Goal: Use online tool/utility: Utilize a website feature to perform a specific function

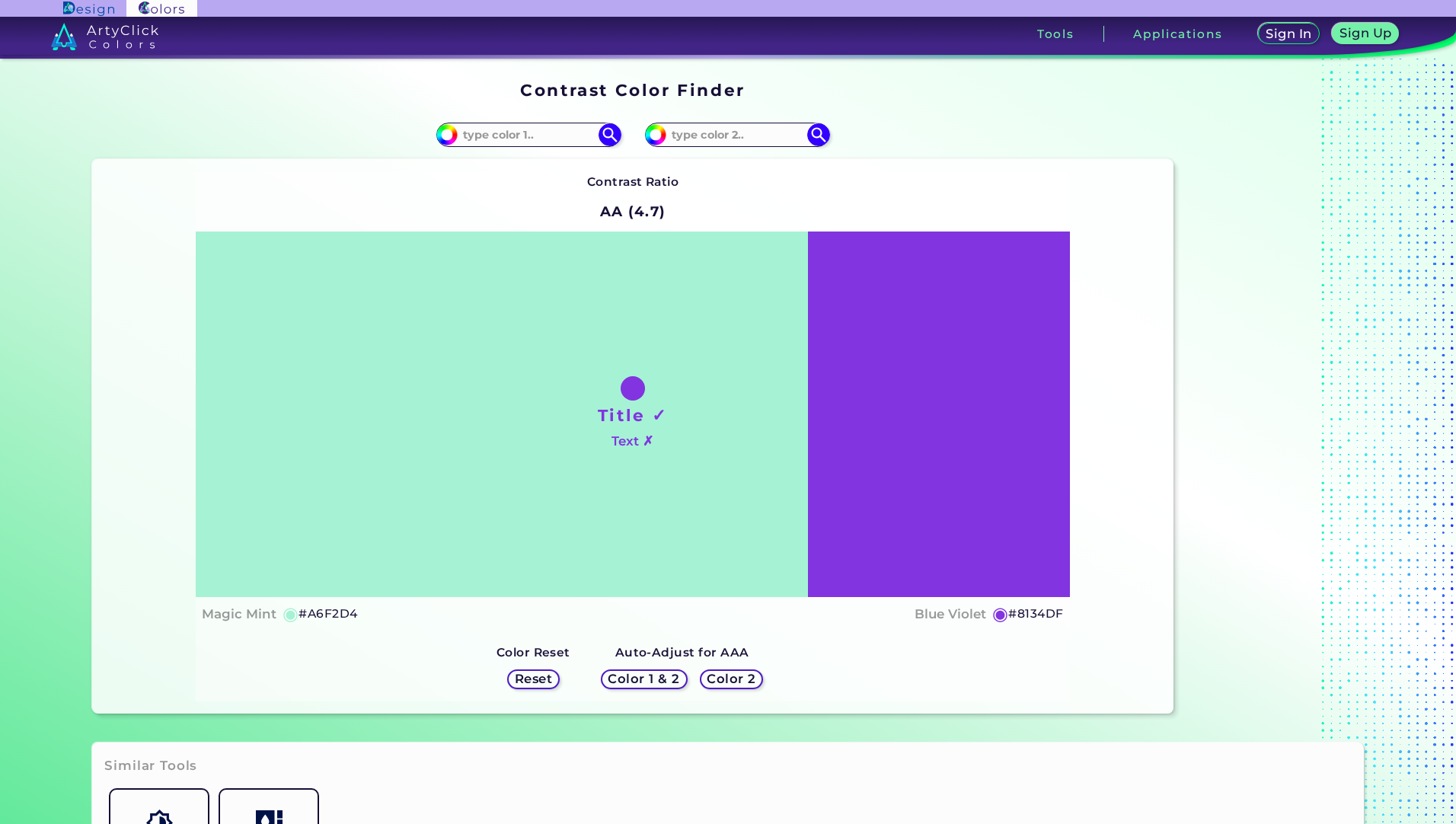
drag, startPoint x: 687, startPoint y: 406, endPoint x: 591, endPoint y: 386, distance: 98.1
click at [658, 397] on div "Title ✓ Text ✗" at bounding box center [632, 414] width 874 height 366
click at [589, 386] on div "Title ✓ Text ✗" at bounding box center [632, 414] width 874 height 366
drag, startPoint x: 526, startPoint y: 375, endPoint x: 659, endPoint y: 370, distance: 133.1
click at [527, 372] on div "Title ✓ Text ✗" at bounding box center [632, 414] width 874 height 366
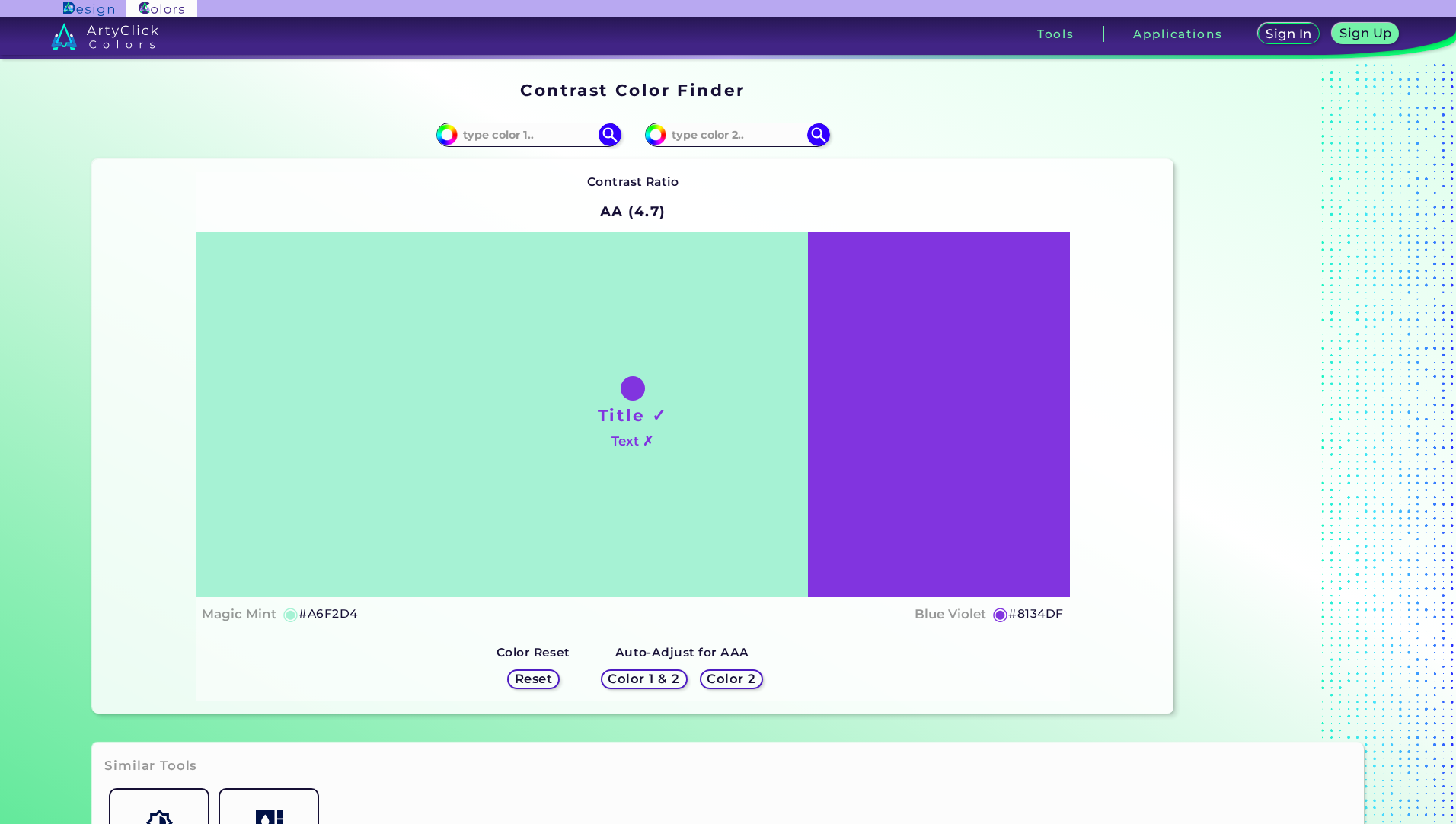
click at [678, 370] on div "Title ✓ Text ✗" at bounding box center [632, 414] width 874 height 366
click at [679, 370] on div "Title ✓ Text ✗" at bounding box center [632, 414] width 874 height 366
click at [914, 403] on div "Title ✓ Text ✗" at bounding box center [632, 414] width 874 height 366
drag, startPoint x: 914, startPoint y: 403, endPoint x: 649, endPoint y: 370, distance: 267.0
click at [875, 397] on div "Title ✓ Text ✗" at bounding box center [632, 414] width 874 height 366
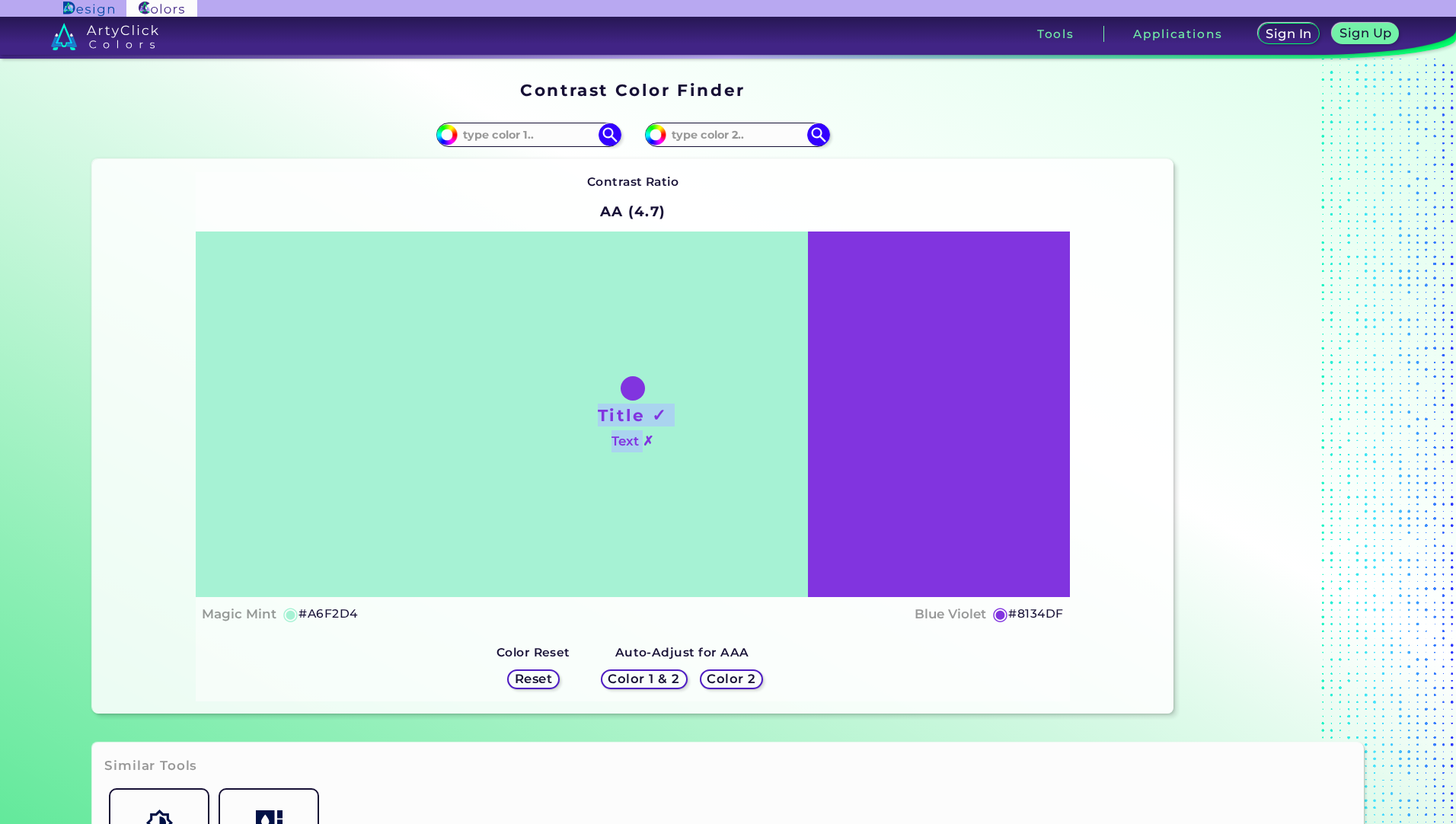
drag, startPoint x: 624, startPoint y: 382, endPoint x: 636, endPoint y: 451, distance: 70.0
click at [636, 451] on div "Title ✓ Text ✗" at bounding box center [632, 414] width 874 height 366
drag, startPoint x: 636, startPoint y: 451, endPoint x: 687, endPoint y: 522, distance: 87.4
click at [641, 483] on div "Title ✓ Text ✗" at bounding box center [632, 414] width 874 height 366
click at [649, 676] on h5 "Color 1 & 2" at bounding box center [644, 679] width 73 height 13
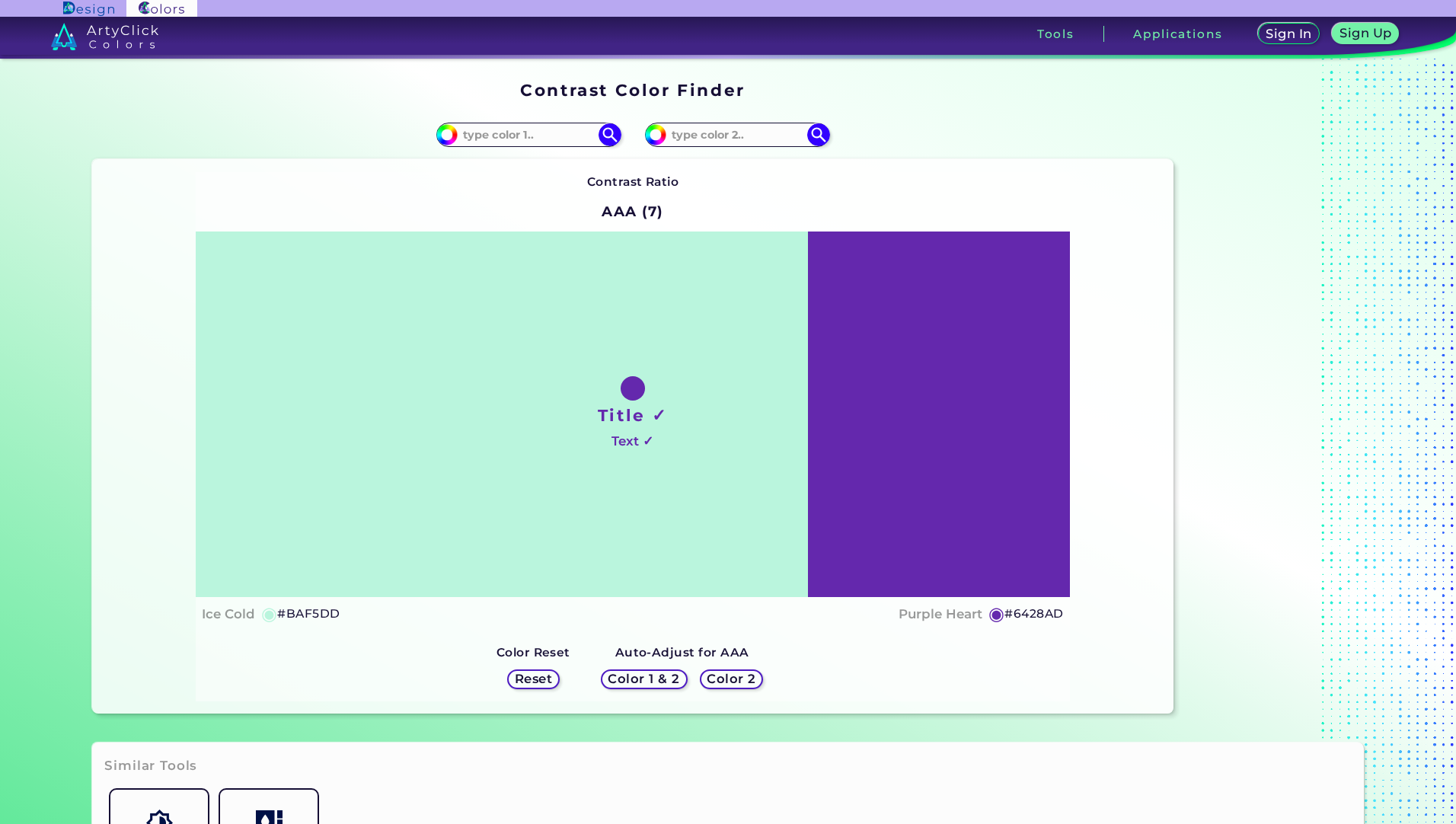
click at [641, 686] on h5 "Color 1 & 2" at bounding box center [644, 679] width 76 height 13
click at [535, 683] on h5 "Reset" at bounding box center [533, 679] width 39 height 13
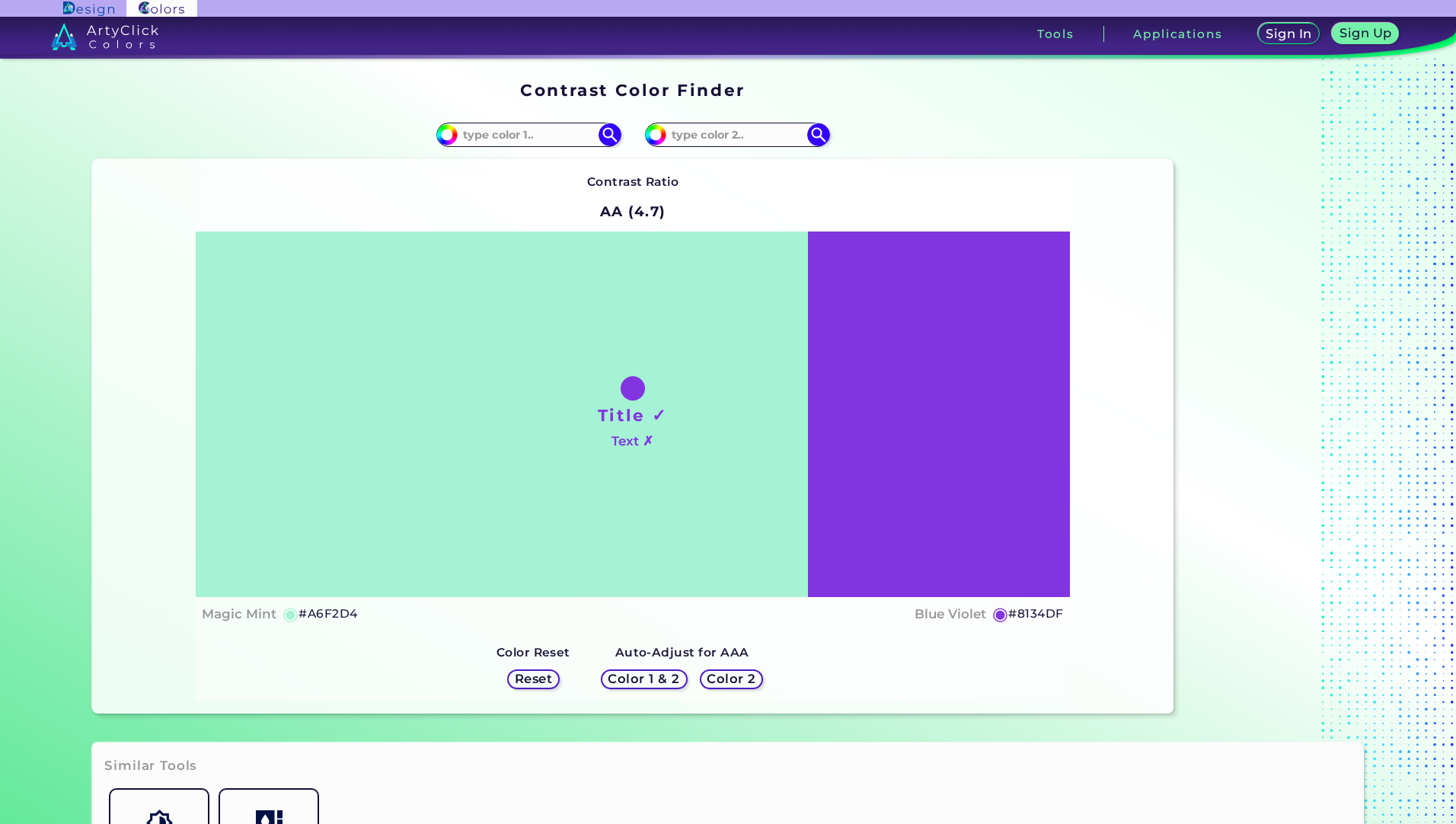
drag, startPoint x: 535, startPoint y: 683, endPoint x: 621, endPoint y: 687, distance: 86.1
click at [608, 687] on div "Color 1 & 2" at bounding box center [643, 679] width 84 height 19
drag, startPoint x: 642, startPoint y: 677, endPoint x: 656, endPoint y: 678, distance: 14.0
click at [642, 677] on h5 "Color 1 & 2" at bounding box center [644, 680] width 68 height 12
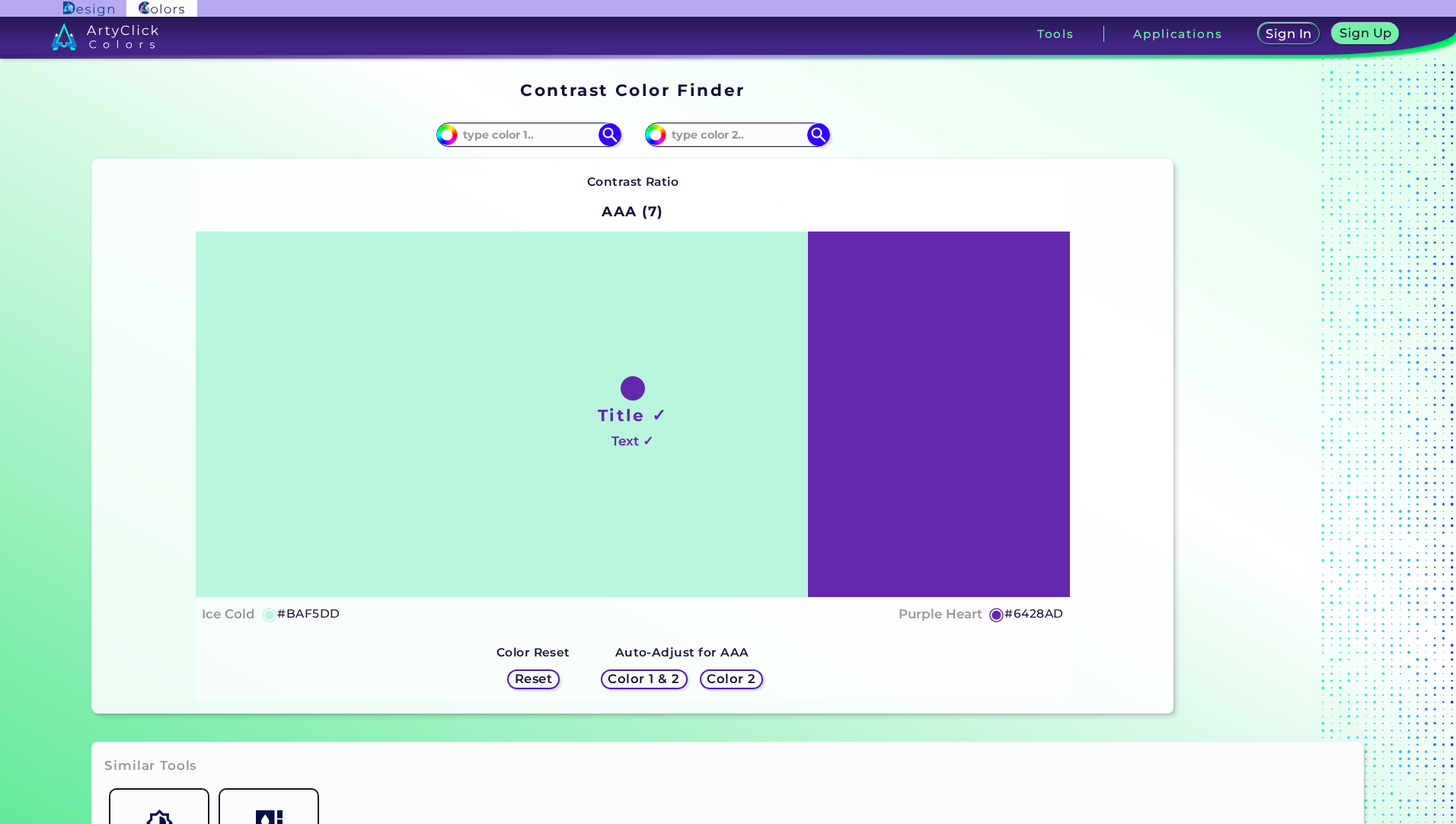
click at [726, 680] on h5 "Color 2" at bounding box center [731, 680] width 47 height 12
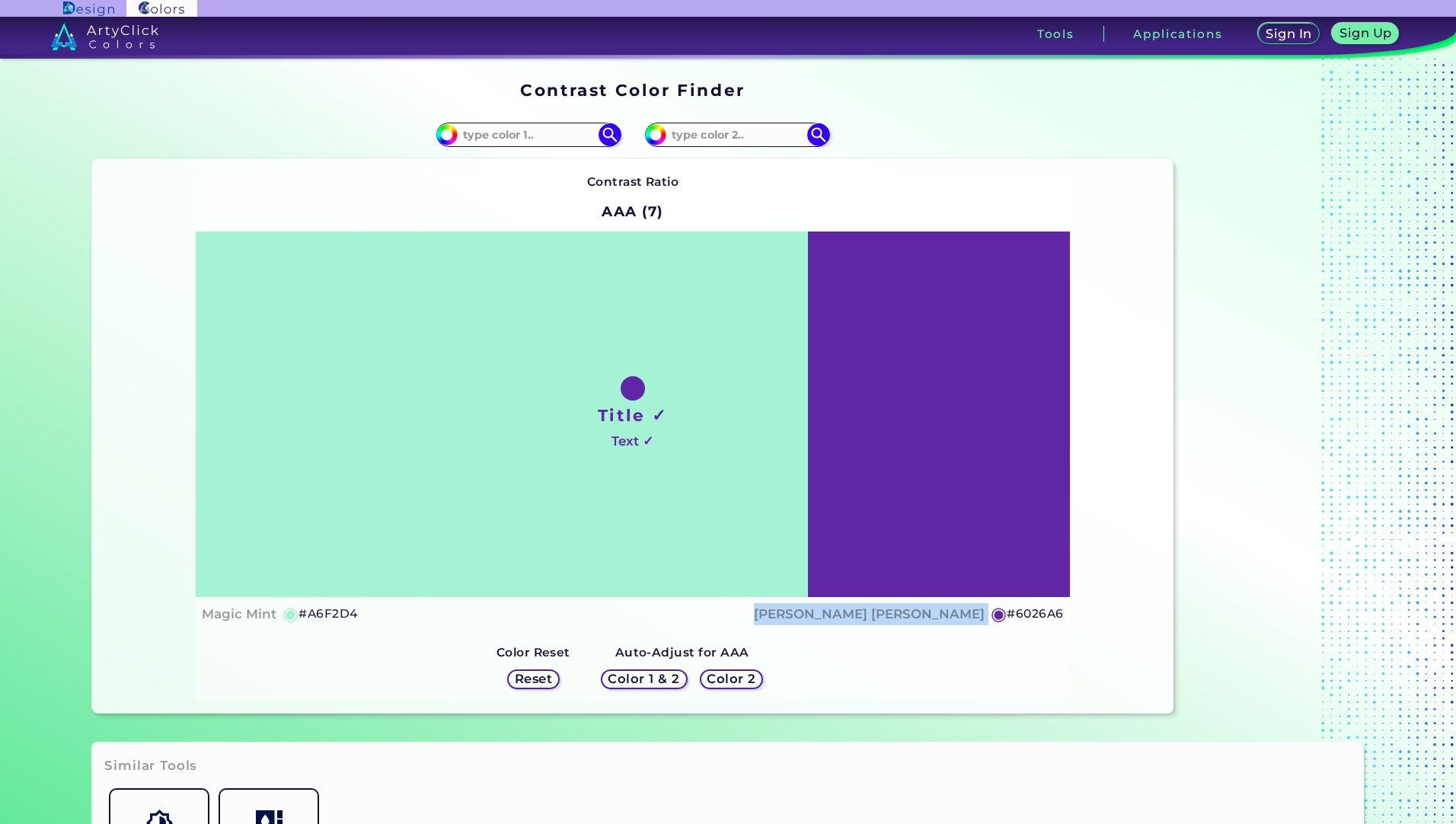
drag, startPoint x: 992, startPoint y: 622, endPoint x: 849, endPoint y: 622, distance: 143.0
click at [849, 622] on div "Magic Mint ◉ #A6F2D4 [PERSON_NAME] [PERSON_NAME] ◉ #6026A6" at bounding box center [632, 614] width 861 height 22
click at [302, 620] on div "Magic Mint ◉ #A6F2D4 [PERSON_NAME] [PERSON_NAME] ◉ #6026A6" at bounding box center [632, 614] width 861 height 22
drag, startPoint x: 302, startPoint y: 620, endPoint x: 698, endPoint y: 617, distance: 396.0
click at [698, 617] on div "Magic Mint ◉ #A6F2D4 [PERSON_NAME] [PERSON_NAME] ◉ #6026A6" at bounding box center [632, 614] width 861 height 22
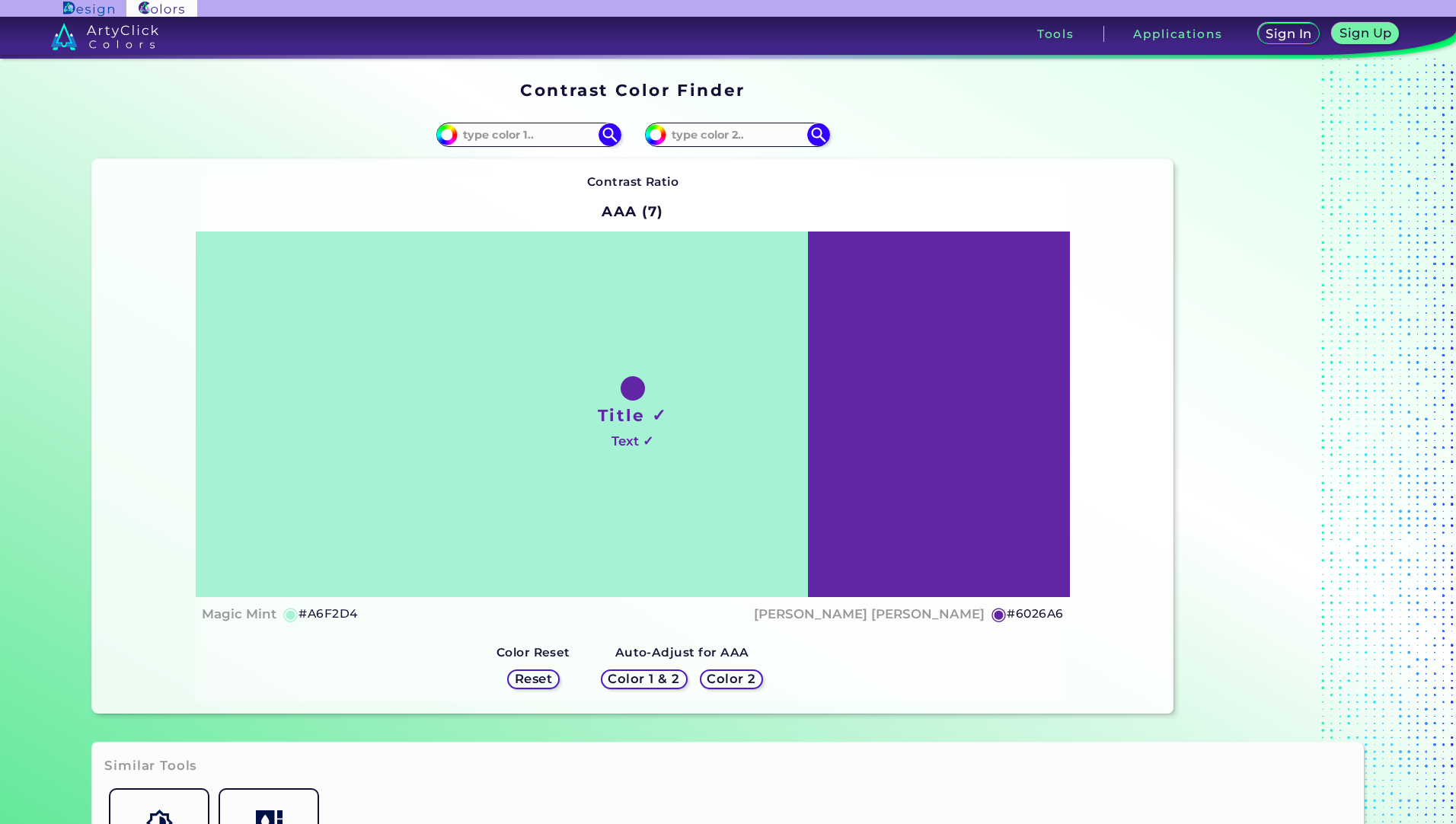
click at [737, 519] on div "Title ✓ Text ✓" at bounding box center [632, 414] width 874 height 366
click at [527, 679] on h5 "Reset" at bounding box center [533, 679] width 39 height 13
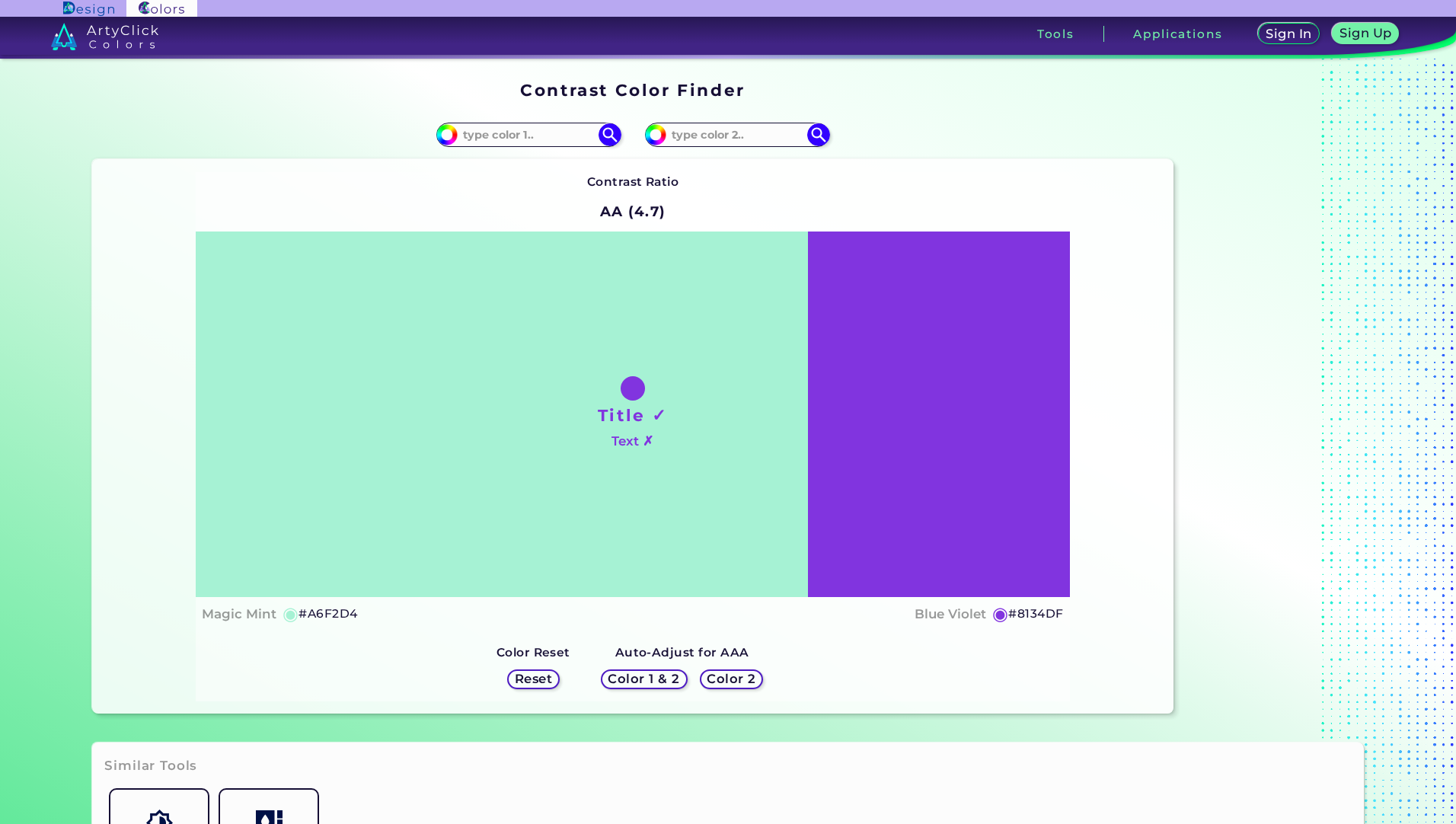
click at [527, 679] on h5 "Reset" at bounding box center [533, 679] width 38 height 13
click at [527, 679] on h5 "Reset" at bounding box center [534, 679] width 34 height 12
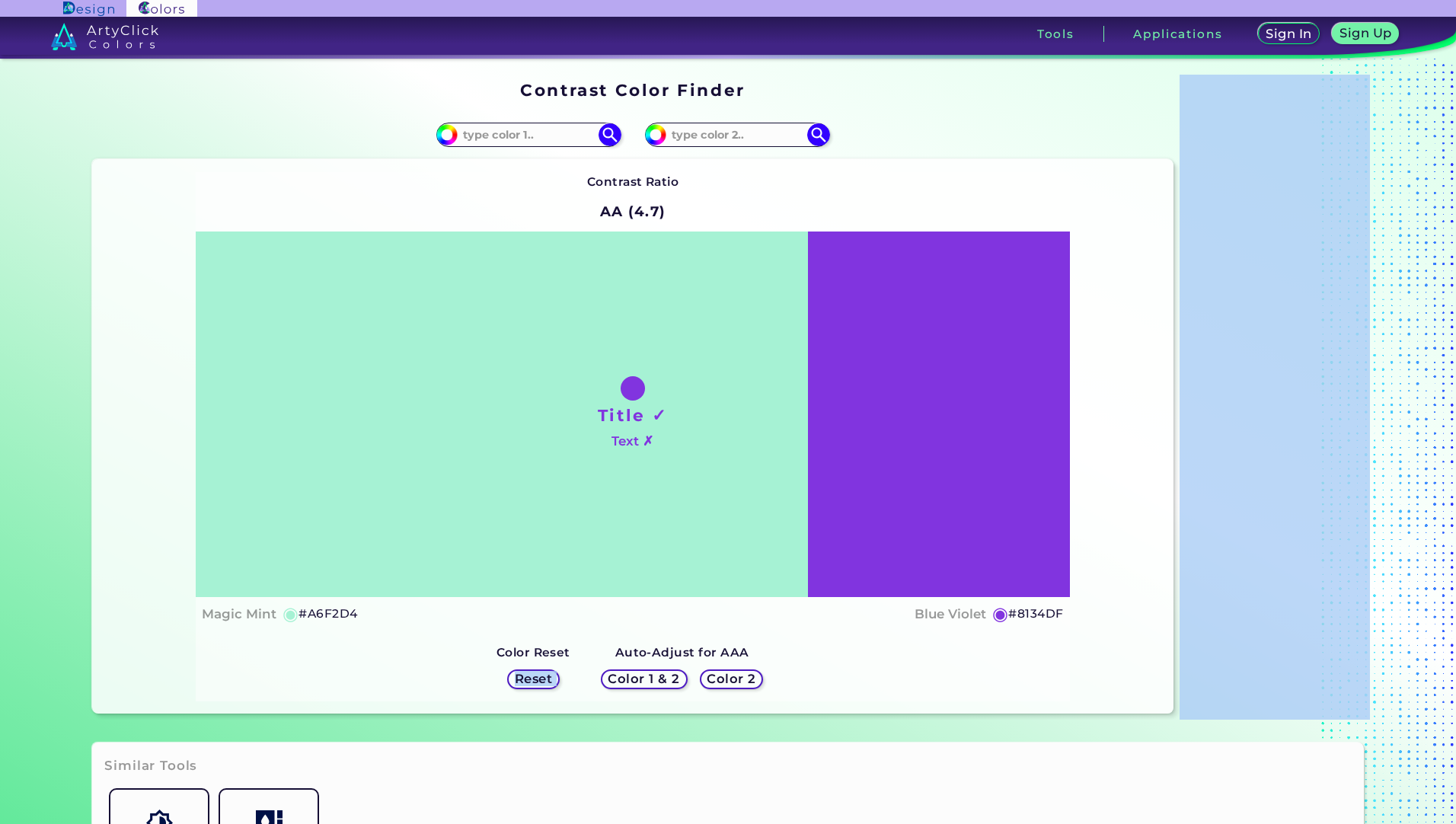
click at [527, 679] on h5 "Reset" at bounding box center [534, 679] width 37 height 12
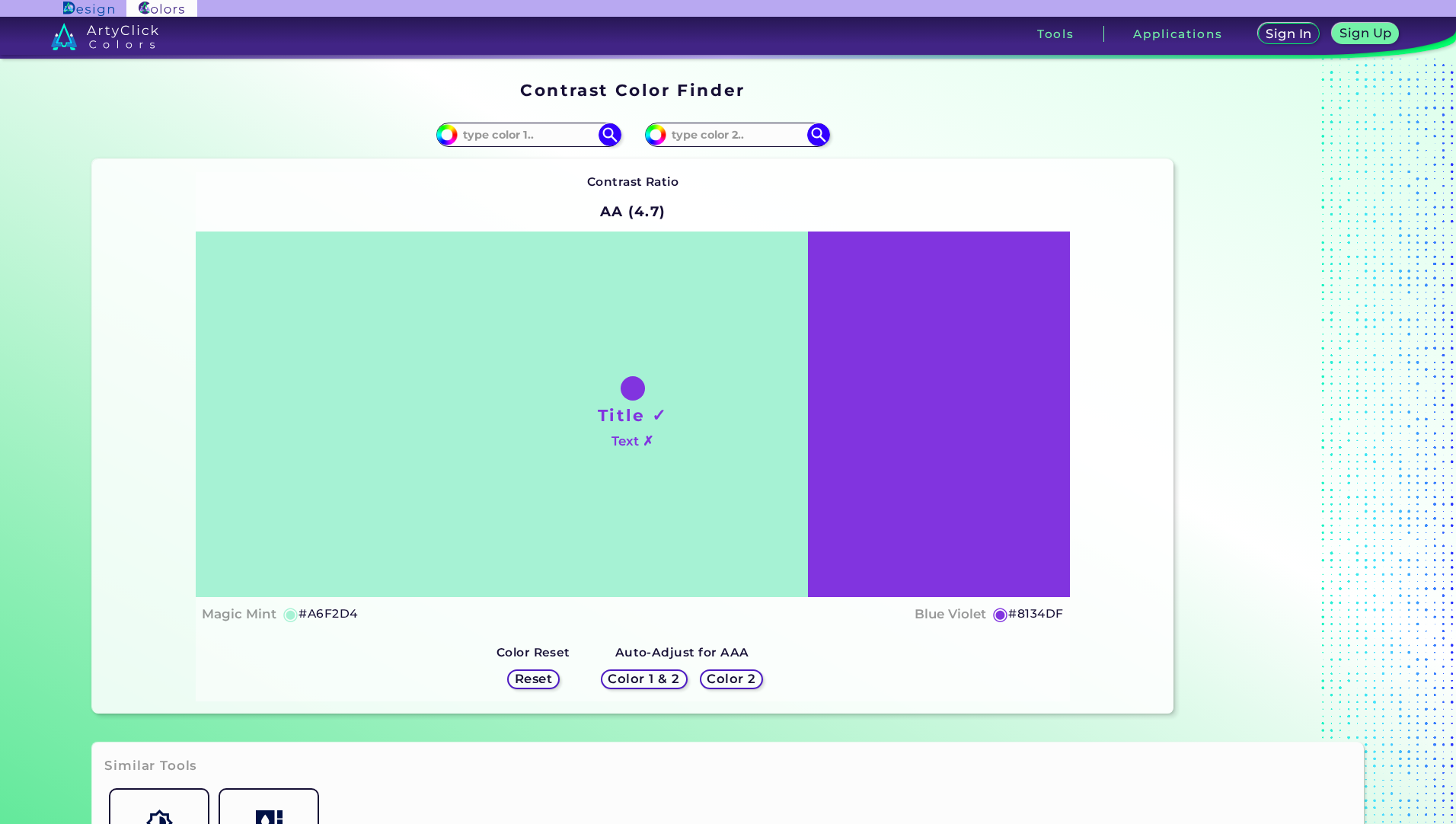
drag, startPoint x: 527, startPoint y: 679, endPoint x: 638, endPoint y: 680, distance: 111.0
click at [638, 680] on h5 "Color 1 & 2" at bounding box center [644, 680] width 71 height 12
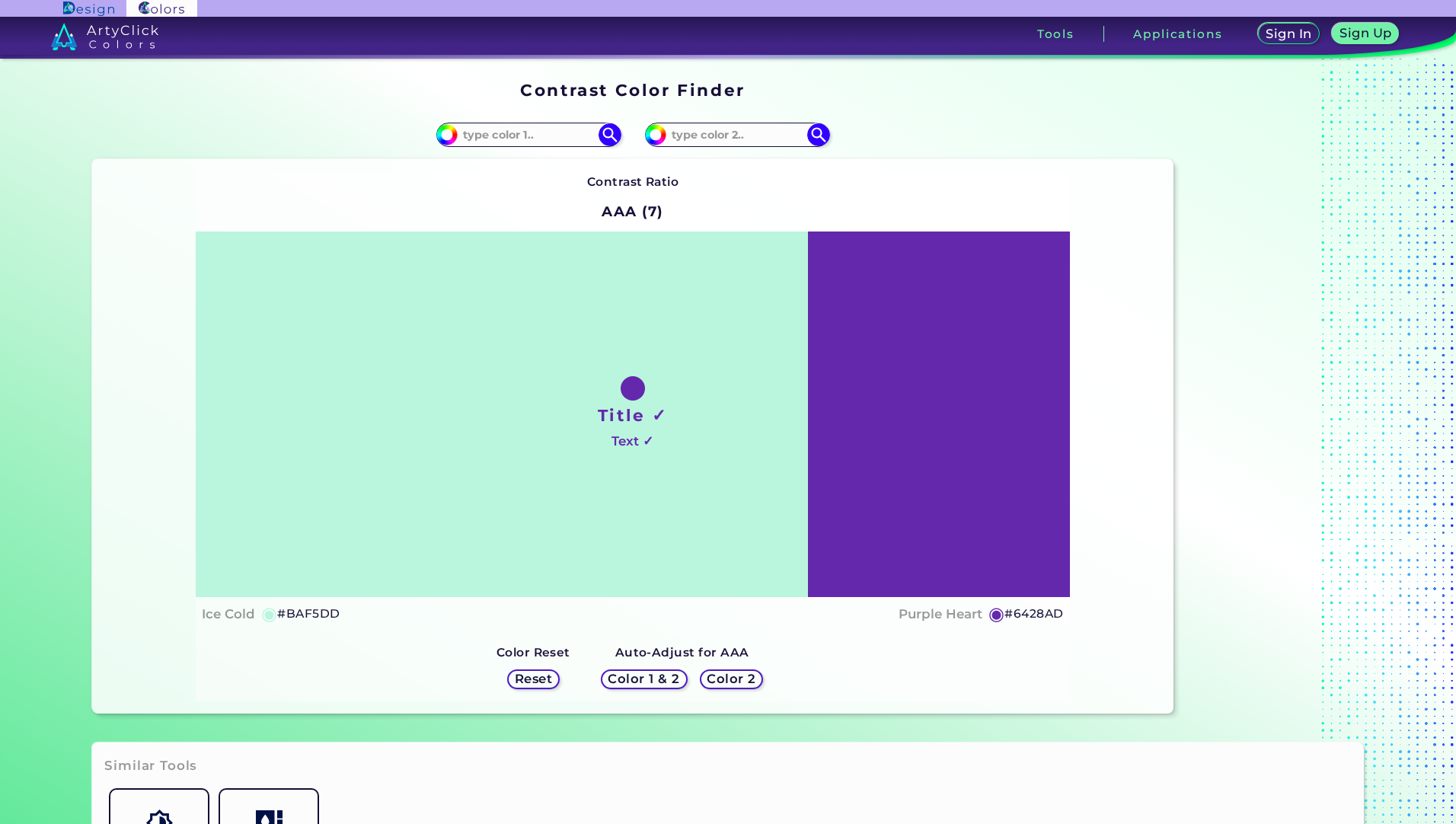
click at [731, 682] on h5 "Color 2" at bounding box center [731, 679] width 51 height 13
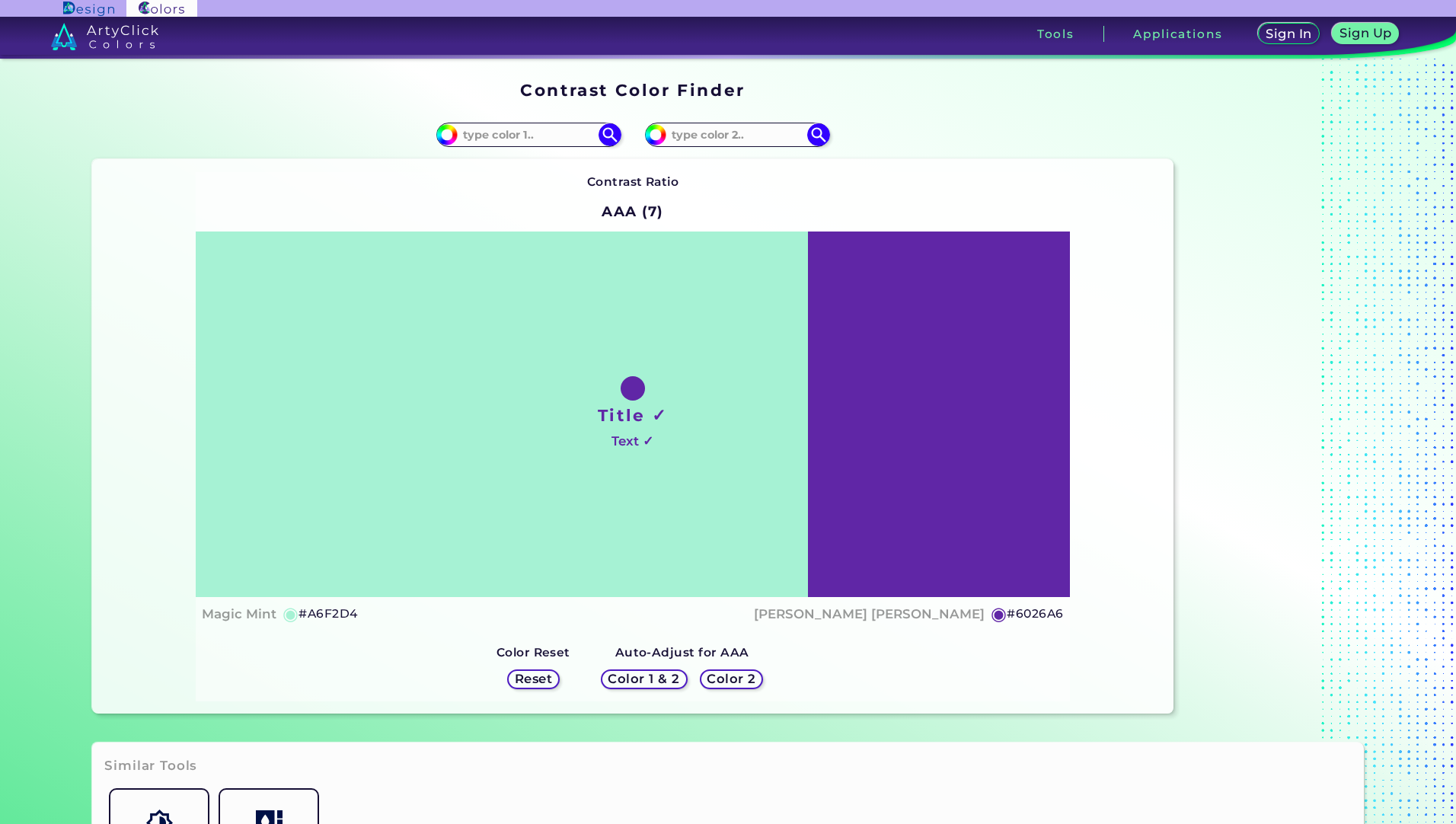
click at [664, 681] on h5 "Color 1 & 2" at bounding box center [644, 679] width 65 height 12
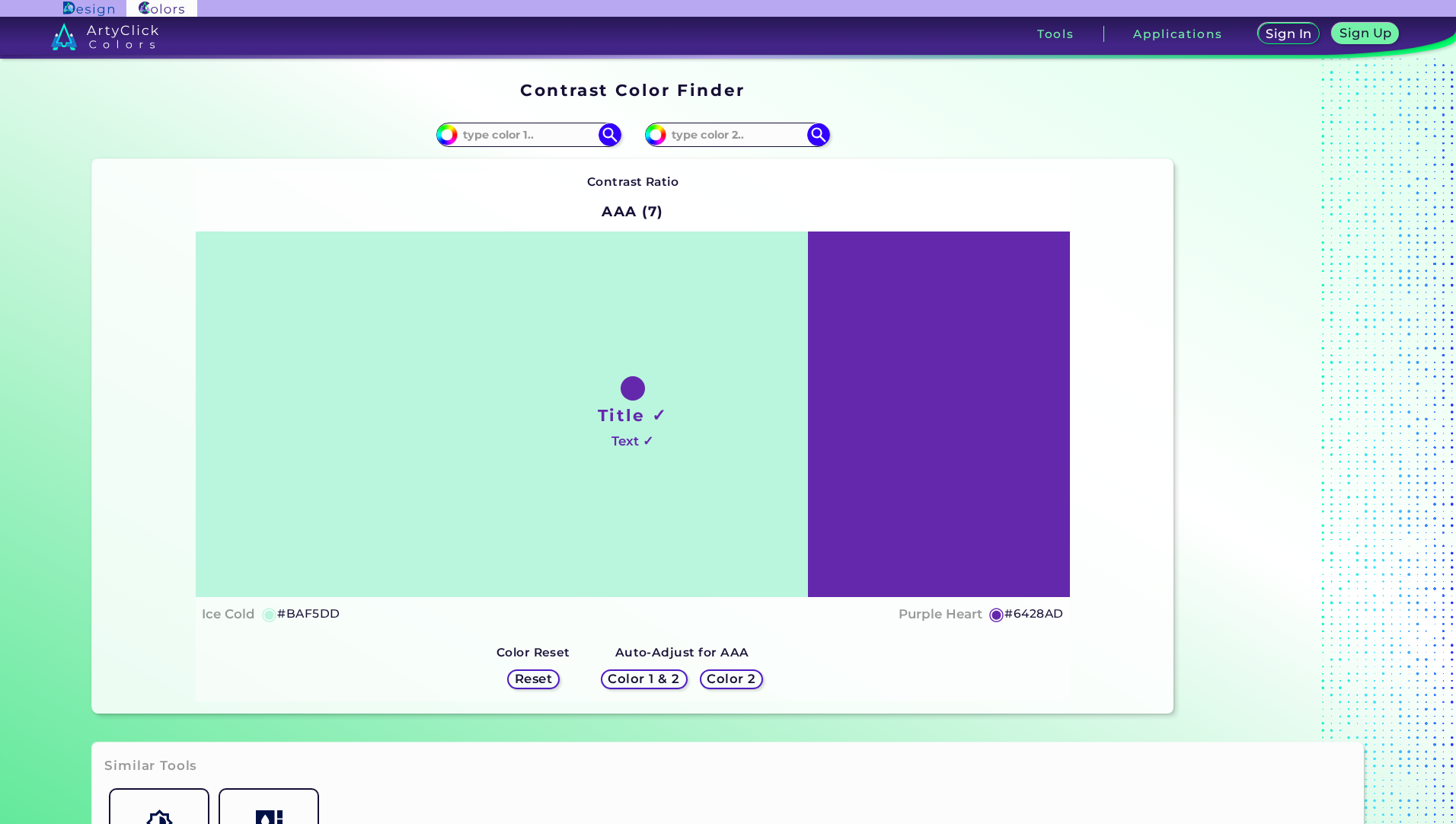
click at [737, 681] on h5 "Color 2" at bounding box center [731, 680] width 49 height 12
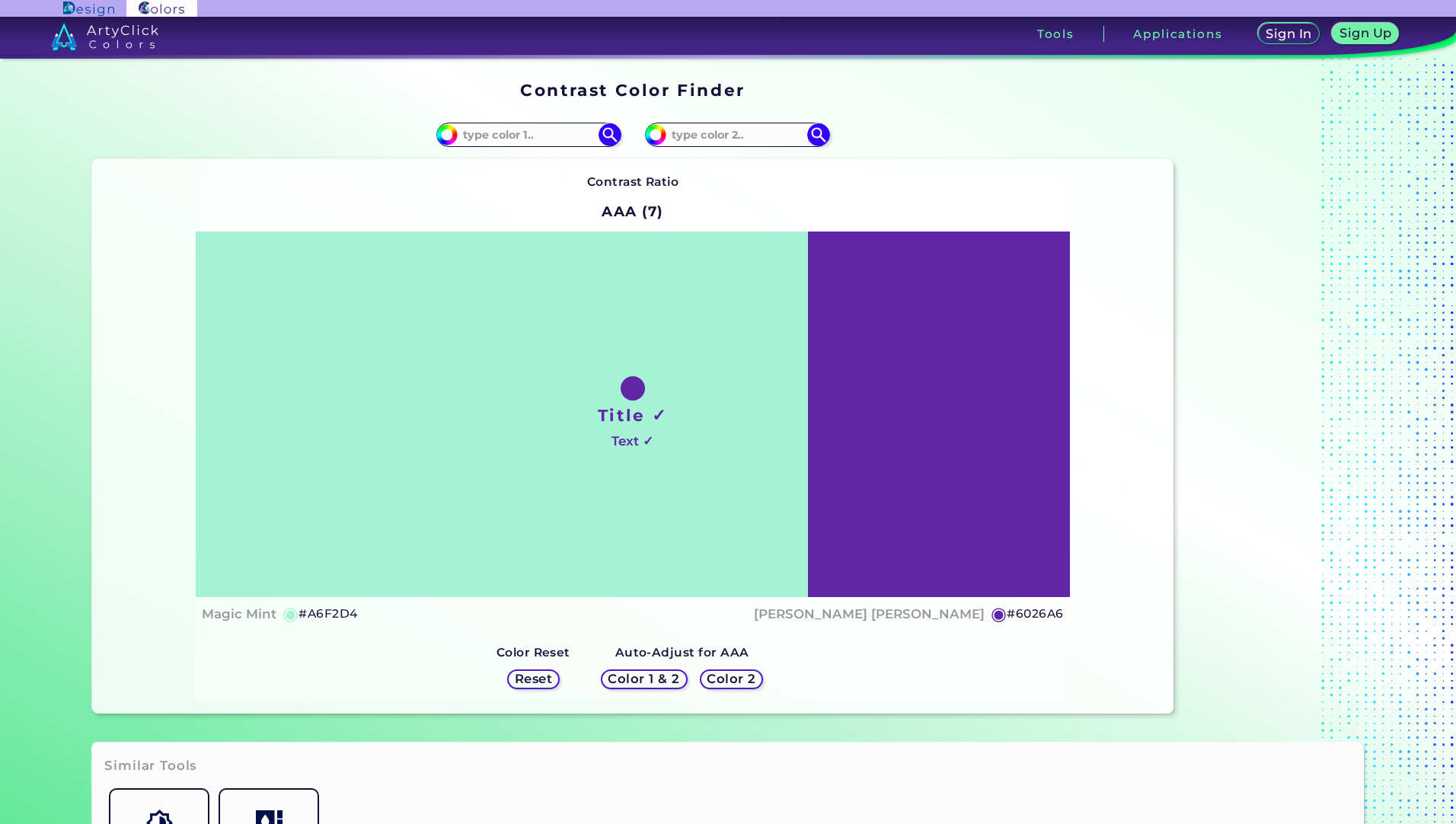
scroll to position [381, 0]
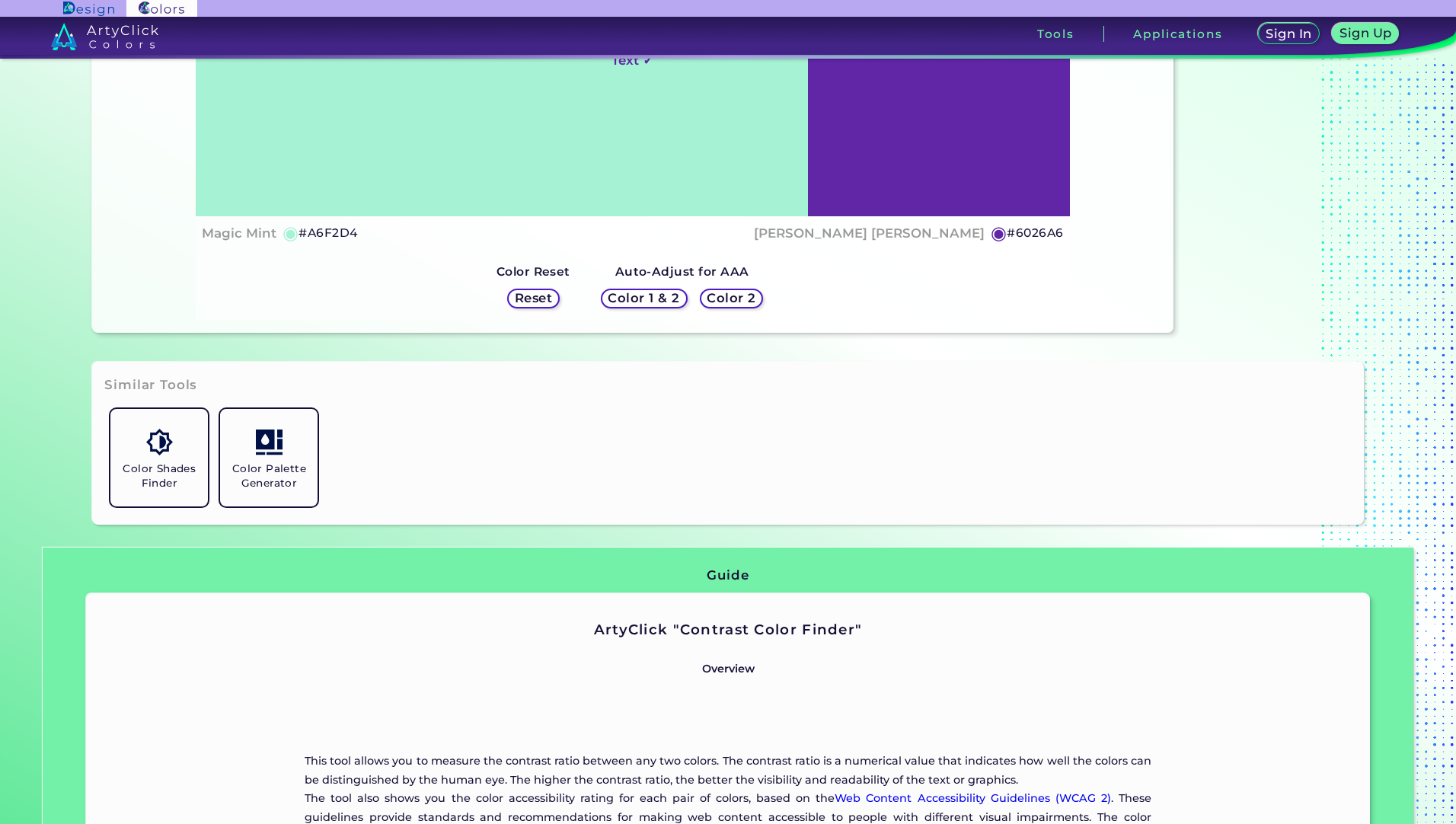
click at [181, 486] on h5 "Color Shades Finder" at bounding box center [159, 476] width 86 height 29
